Goal: Information Seeking & Learning: Learn about a topic

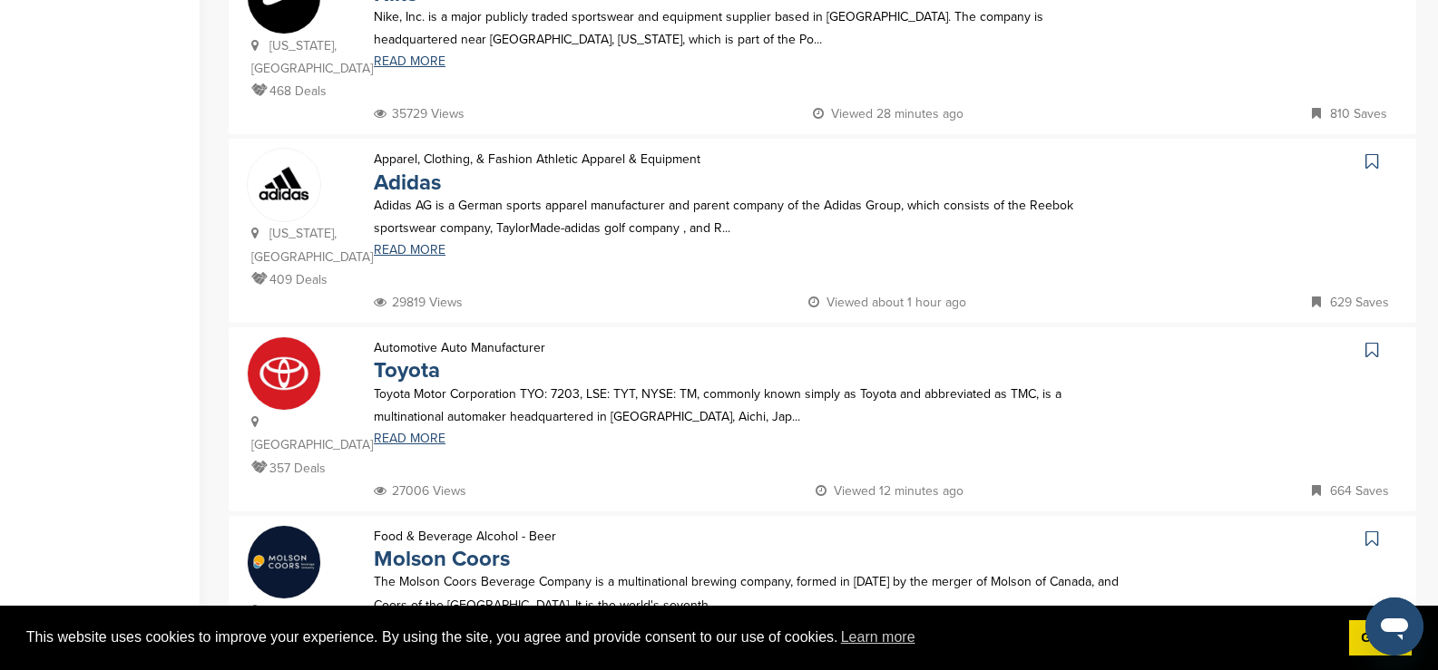
scroll to position [726, 0]
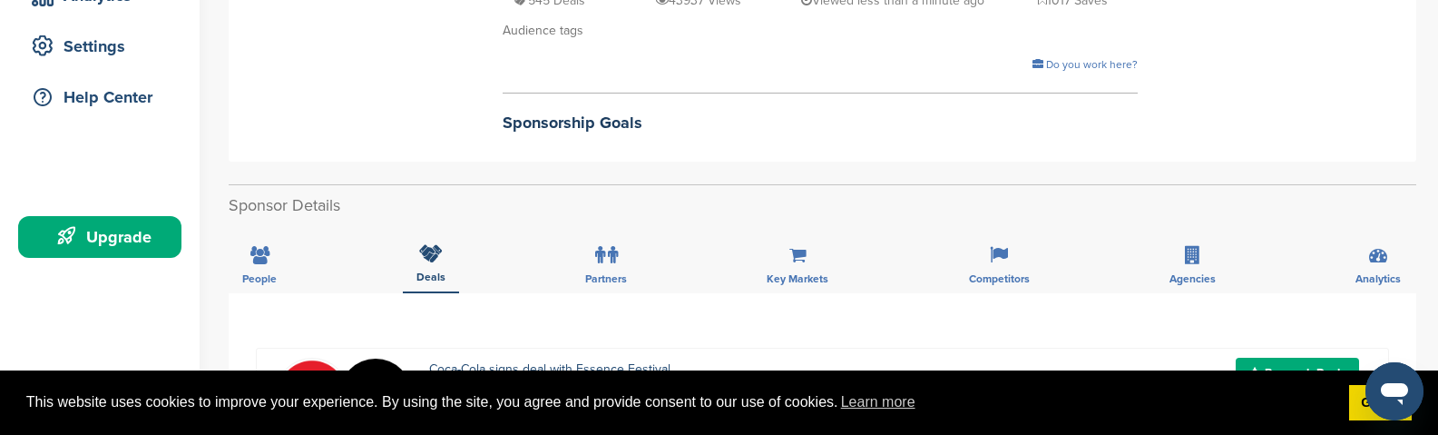
scroll to position [357, 0]
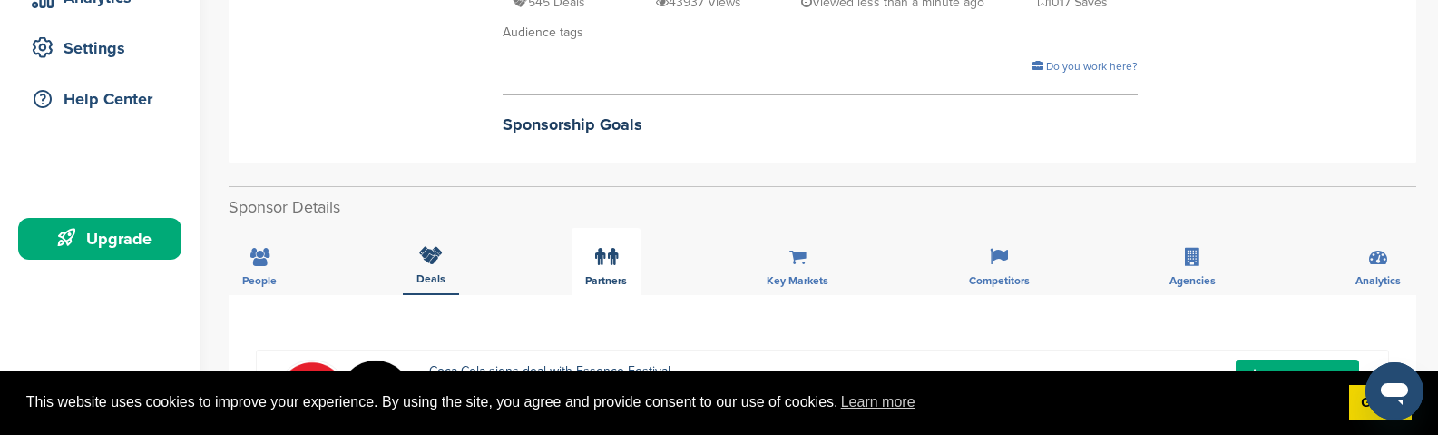
click at [610, 269] on label at bounding box center [606, 257] width 23 height 36
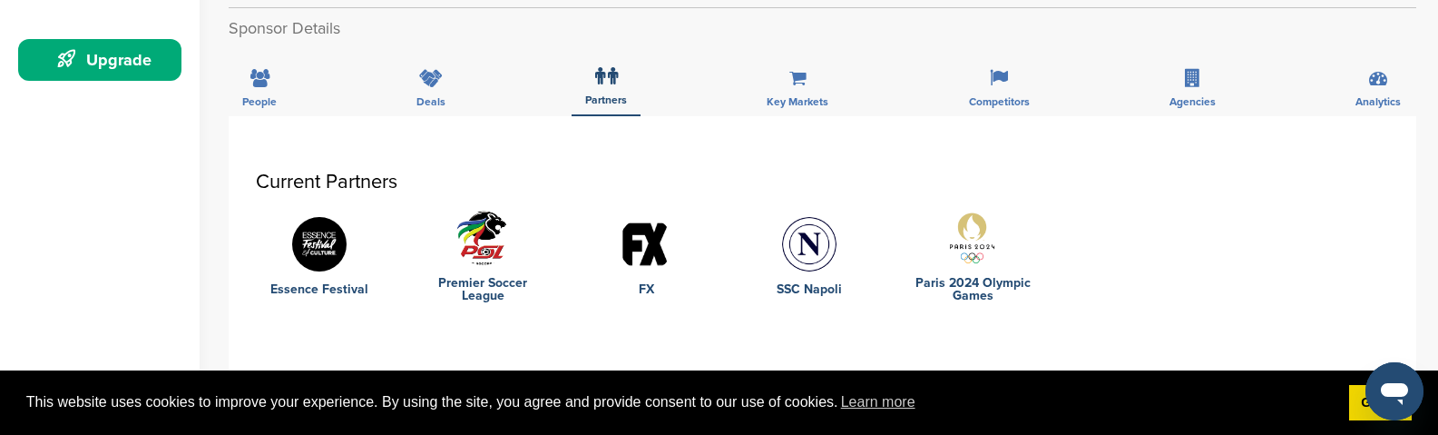
scroll to position [539, 0]
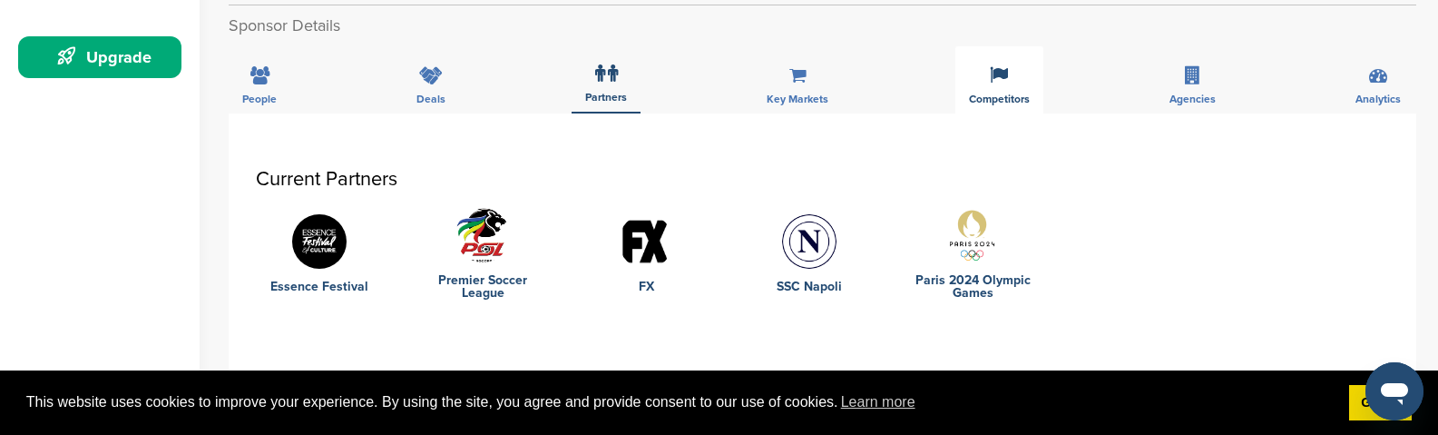
click at [1003, 88] on div "Competitors" at bounding box center [999, 79] width 88 height 67
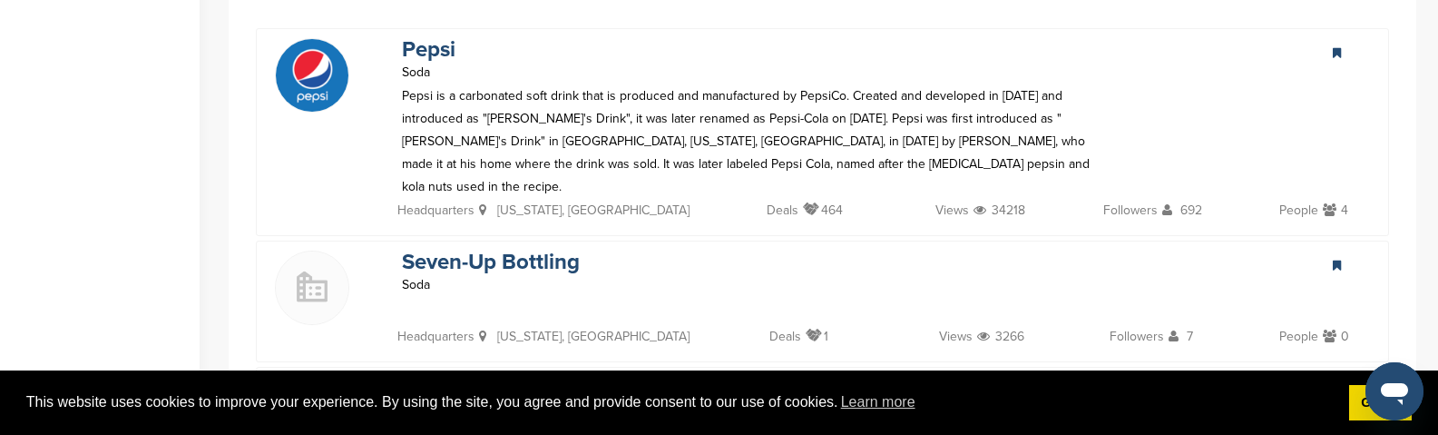
scroll to position [720, 0]
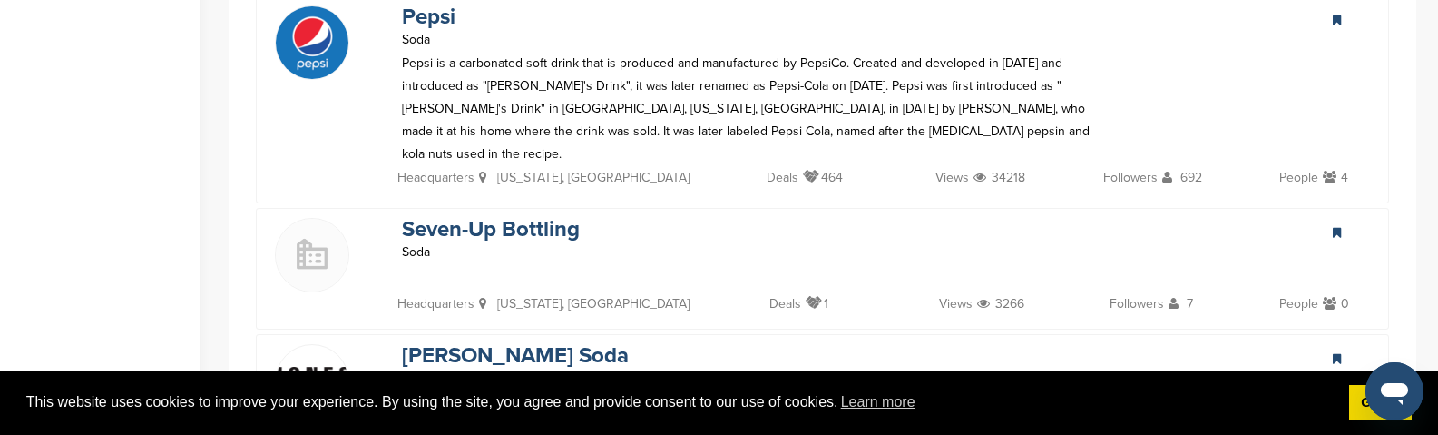
click at [621, 248] on div "Seven-Up Bottling Soda" at bounding box center [753, 255] width 739 height 74
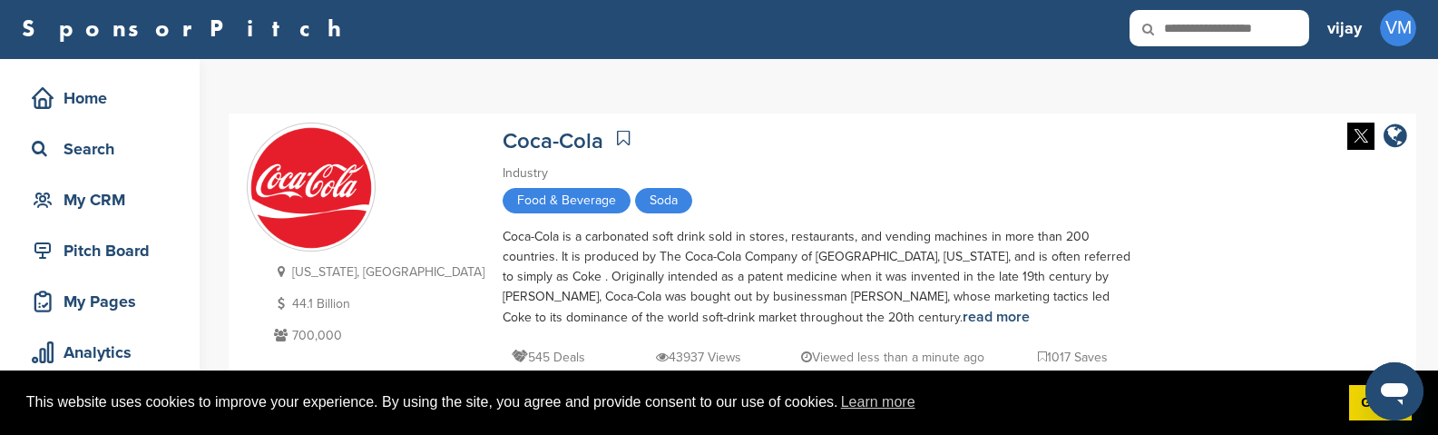
scroll to position [0, 0]
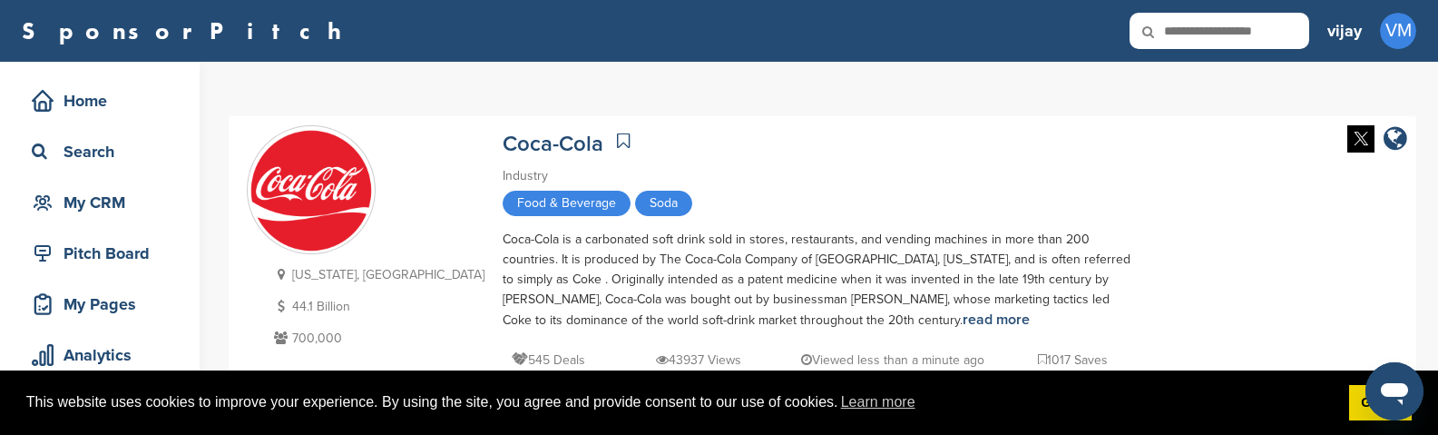
click at [1050, 282] on div "Georgia, USA 44.1 Billion 700,000 Coca-Cola Industry Food & Beverage Soda Coca-…" at bounding box center [822, 318] width 1151 height 386
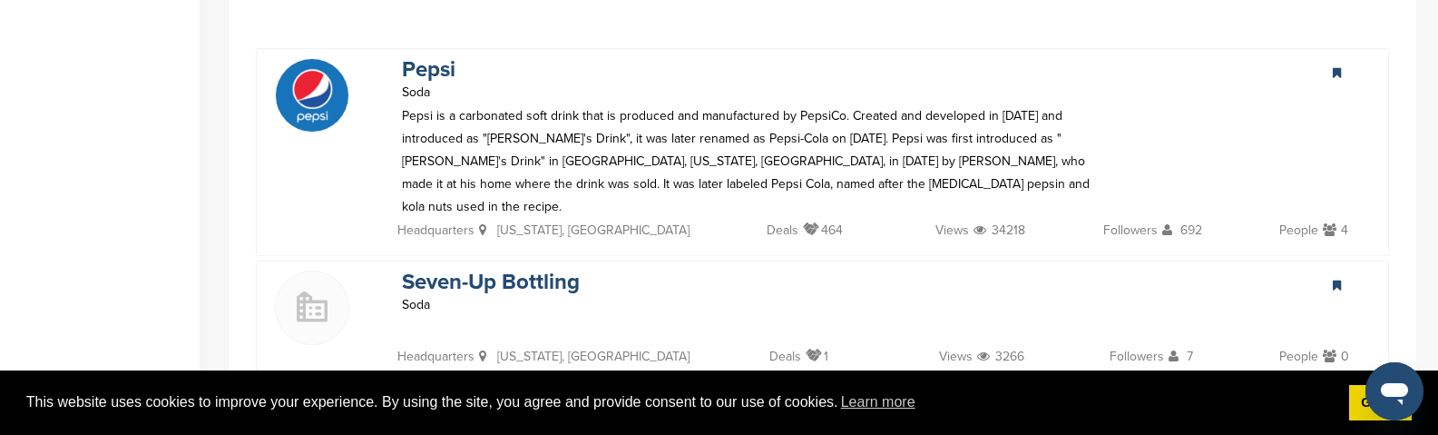
scroll to position [544, 0]
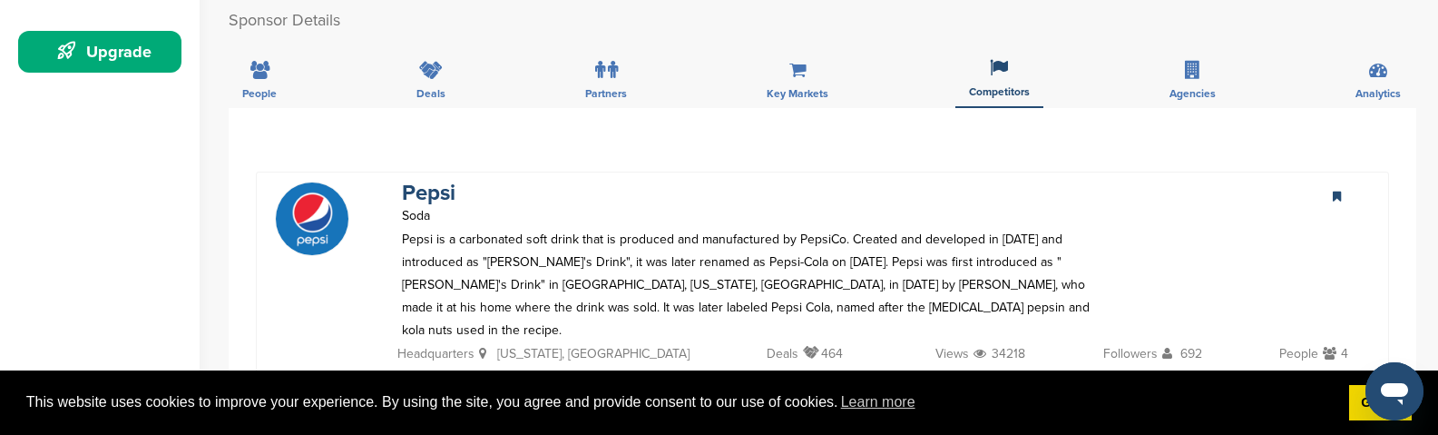
click at [649, 246] on p "Pepsi is a carbonated soft drink that is produced and manufactured by PepsiCo. …" at bounding box center [753, 285] width 703 height 114
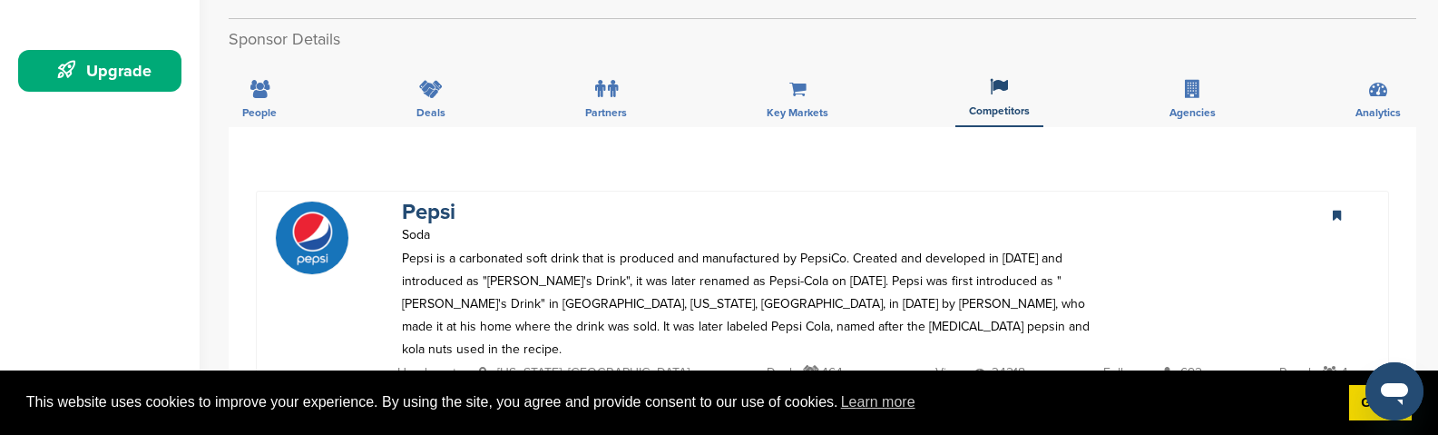
scroll to position [635, 0]
